Goal: Task Accomplishment & Management: Manage account settings

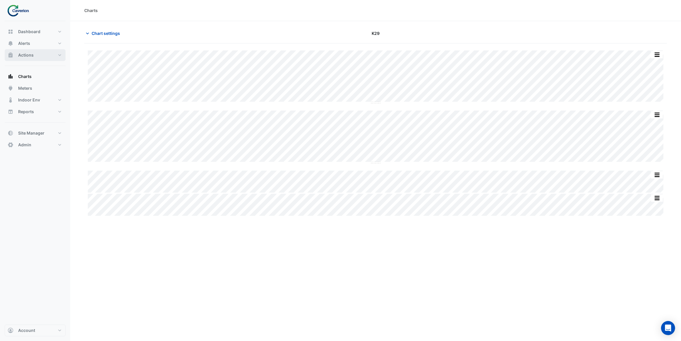
click at [44, 51] on button "Actions" at bounding box center [35, 55] width 61 height 12
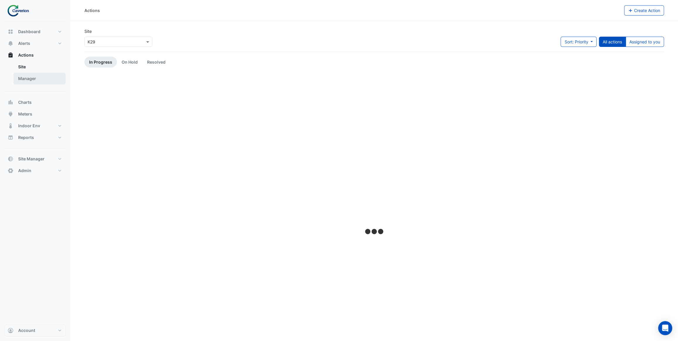
click at [42, 75] on link "Manager" at bounding box center [39, 79] width 52 height 12
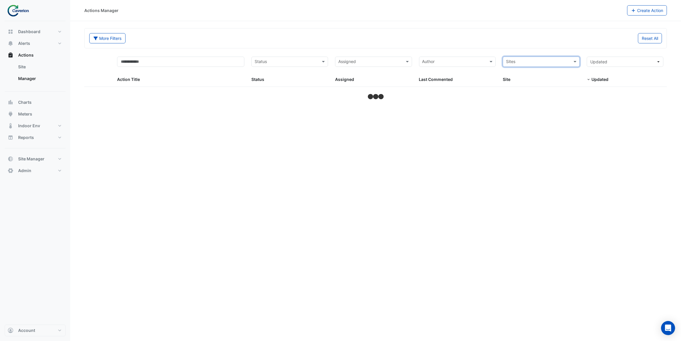
click at [539, 64] on input "text" at bounding box center [538, 62] width 64 height 7
click at [533, 75] on div "Cyber City B" at bounding box center [541, 74] width 76 height 8
select select "***"
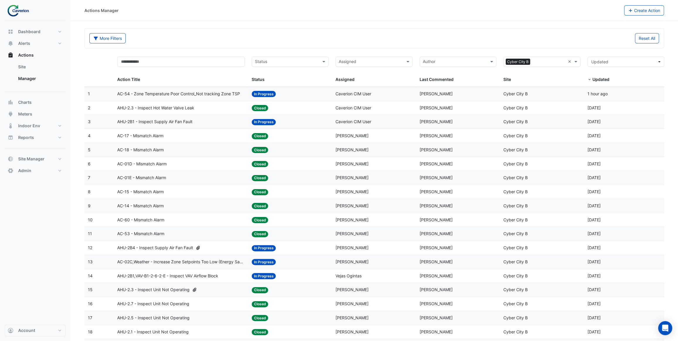
click at [184, 182] on datatable-body-cell "Action Title: AC-01E - Mismatch Alarm" at bounding box center [181, 178] width 134 height 14
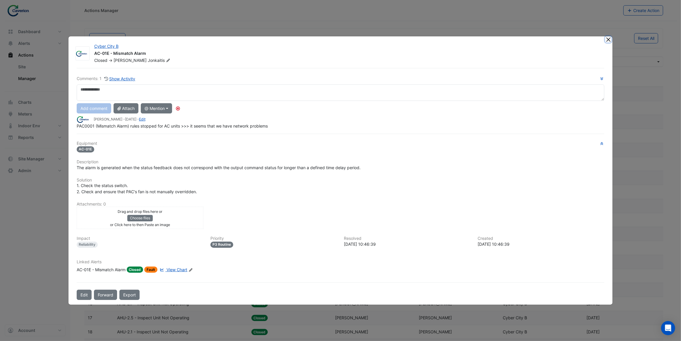
click at [606, 40] on button "Close" at bounding box center [609, 39] width 6 height 6
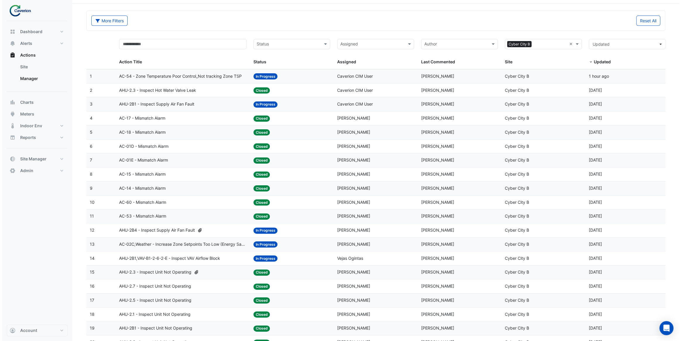
scroll to position [53, 0]
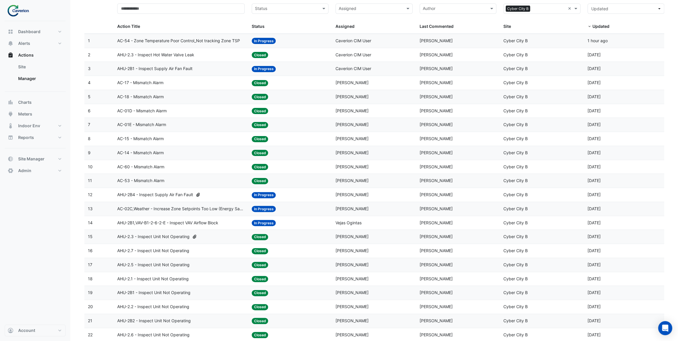
click at [187, 222] on span "AHU-2B1,VAV-B1-2-6-2-E - Inspect VAV Airflow Block" at bounding box center [167, 222] width 101 height 7
